Goal: Entertainment & Leisure: Consume media (video, audio)

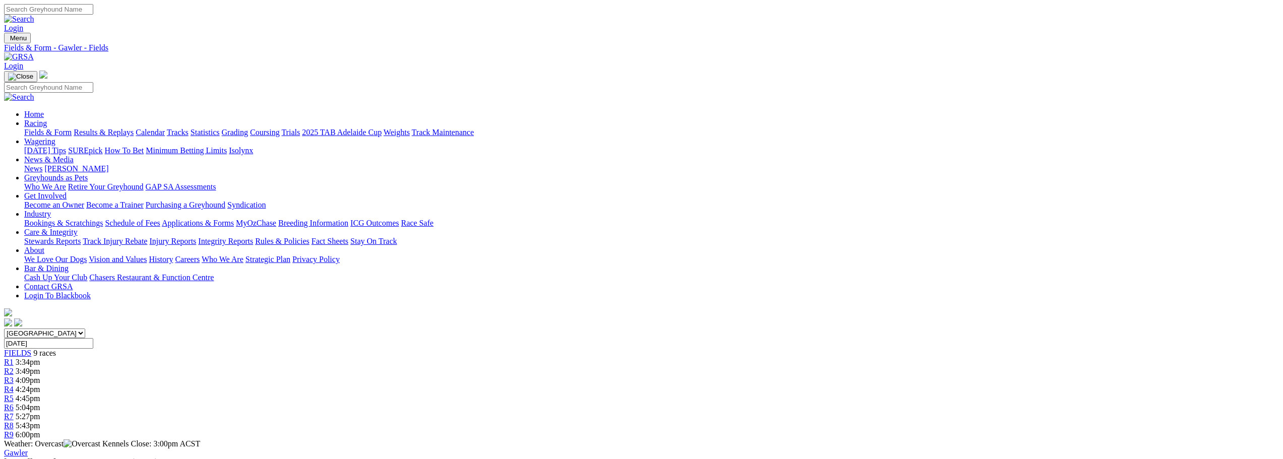
click at [134, 128] on link "Results & Replays" at bounding box center [104, 132] width 60 height 9
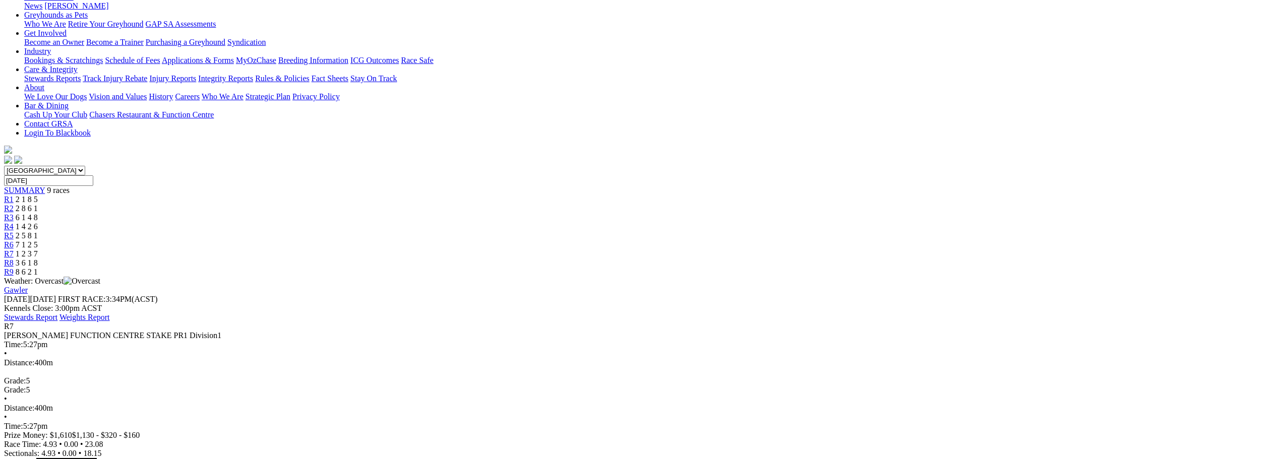
scroll to position [202, 0]
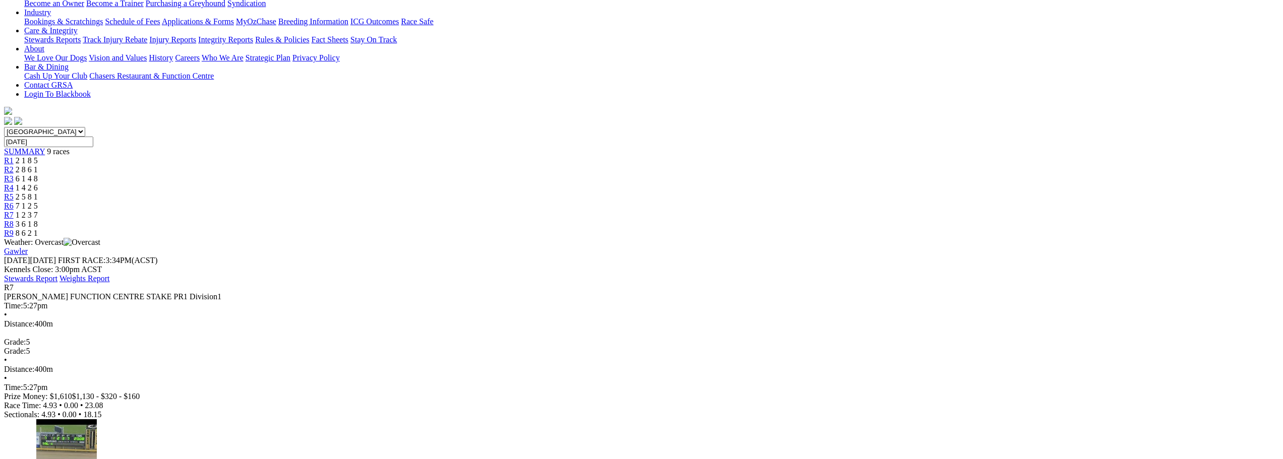
click at [34, 458] on span "REPLAY" at bounding box center [19, 462] width 30 height 9
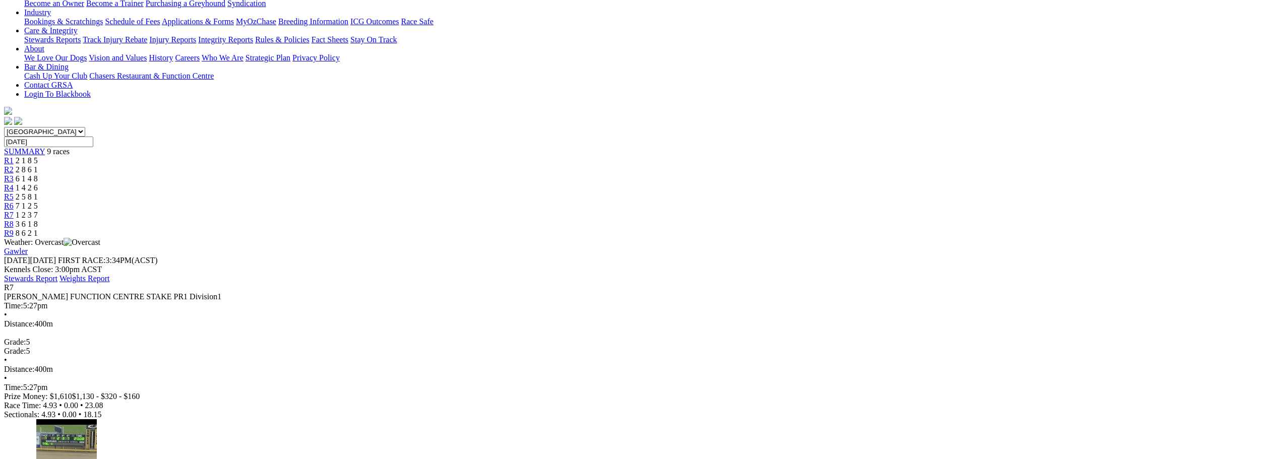
click at [34, 458] on span "REPLAY" at bounding box center [19, 462] width 30 height 9
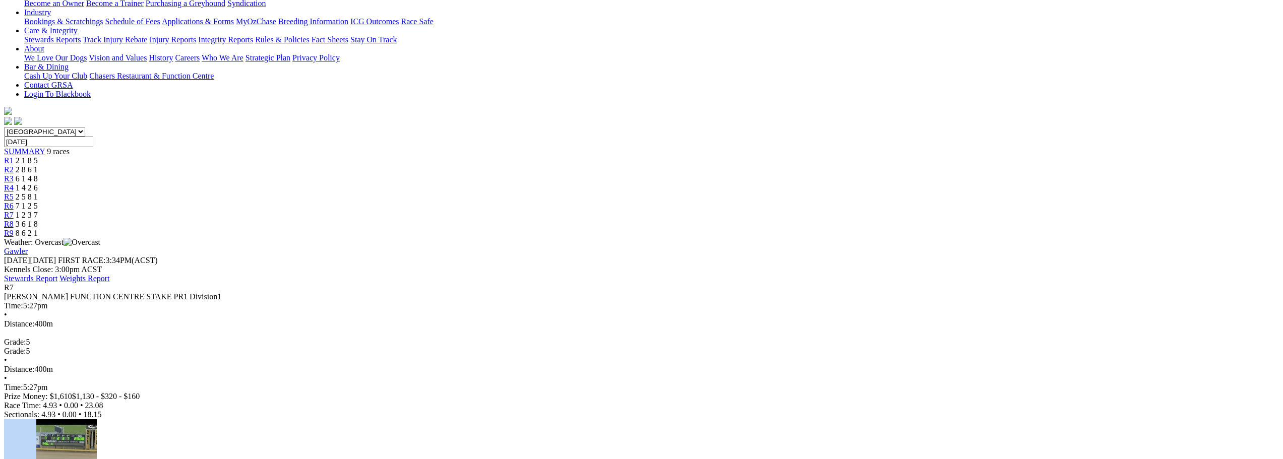
click at [34, 458] on span "REPLAY" at bounding box center [19, 462] width 30 height 9
click at [616, 419] on div "REPLAY REPLAY" at bounding box center [641, 447] width 1275 height 56
click at [635, 419] on div "REPLAY REPLAY" at bounding box center [641, 447] width 1275 height 56
